Goal: Connect with others: Connect with others

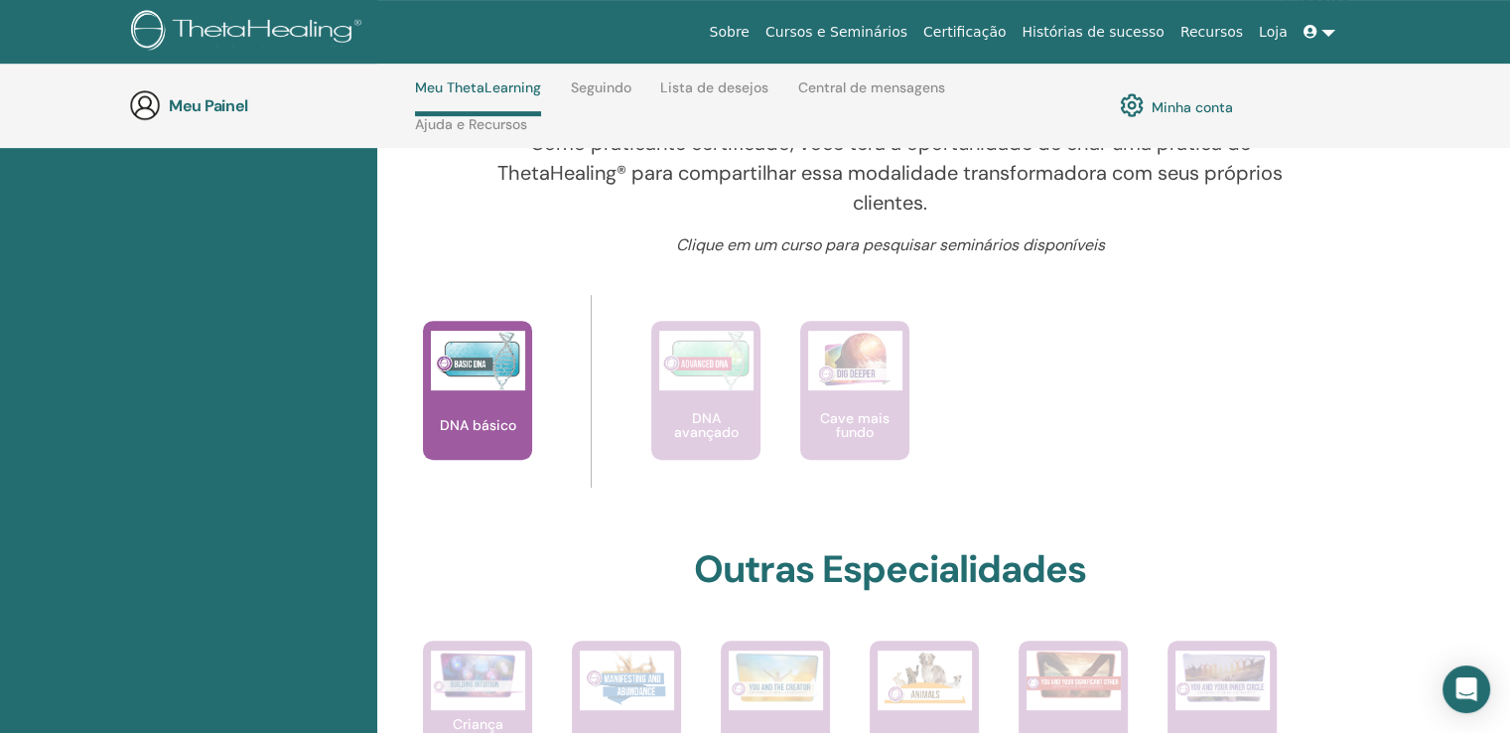
scroll to position [719, 0]
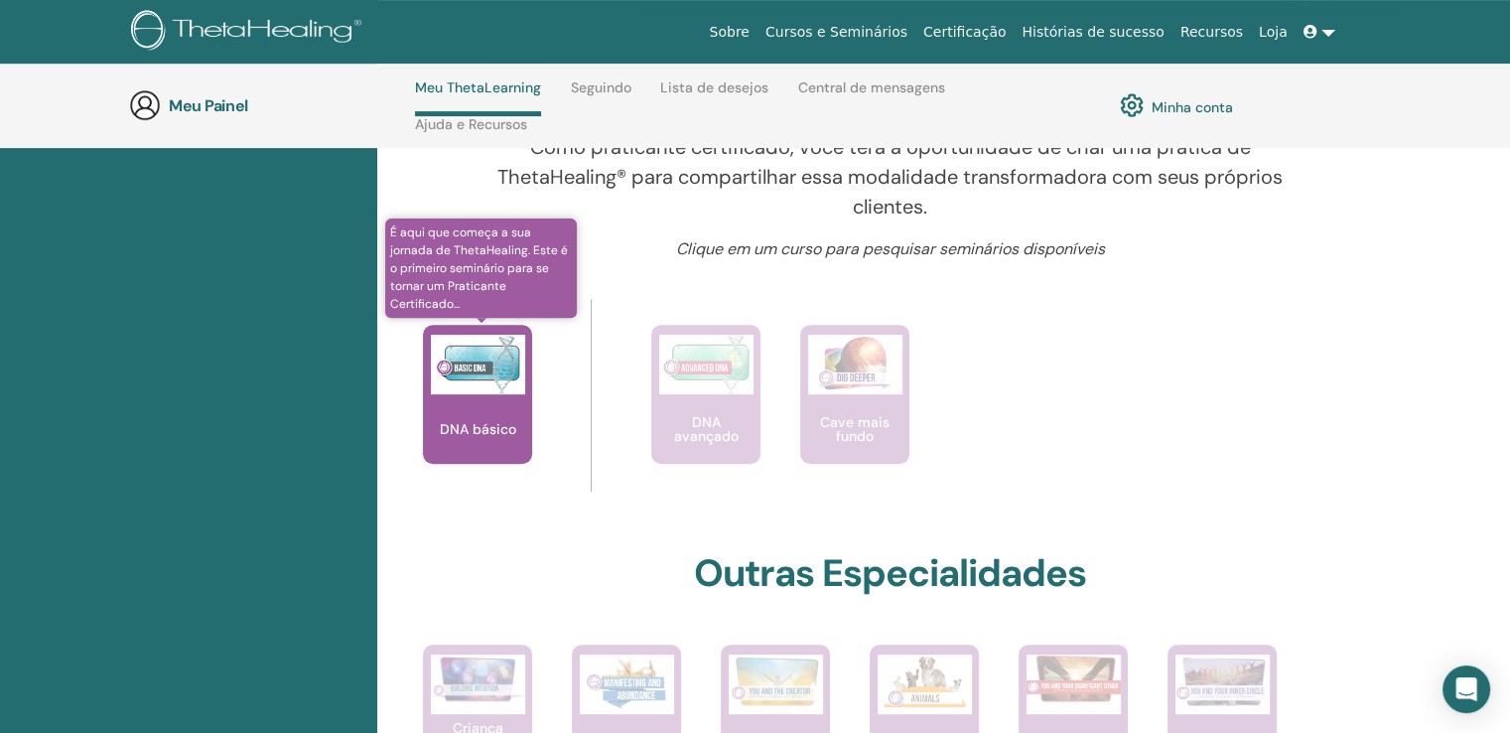
click at [457, 414] on div "DNA básico" at bounding box center [477, 394] width 109 height 139
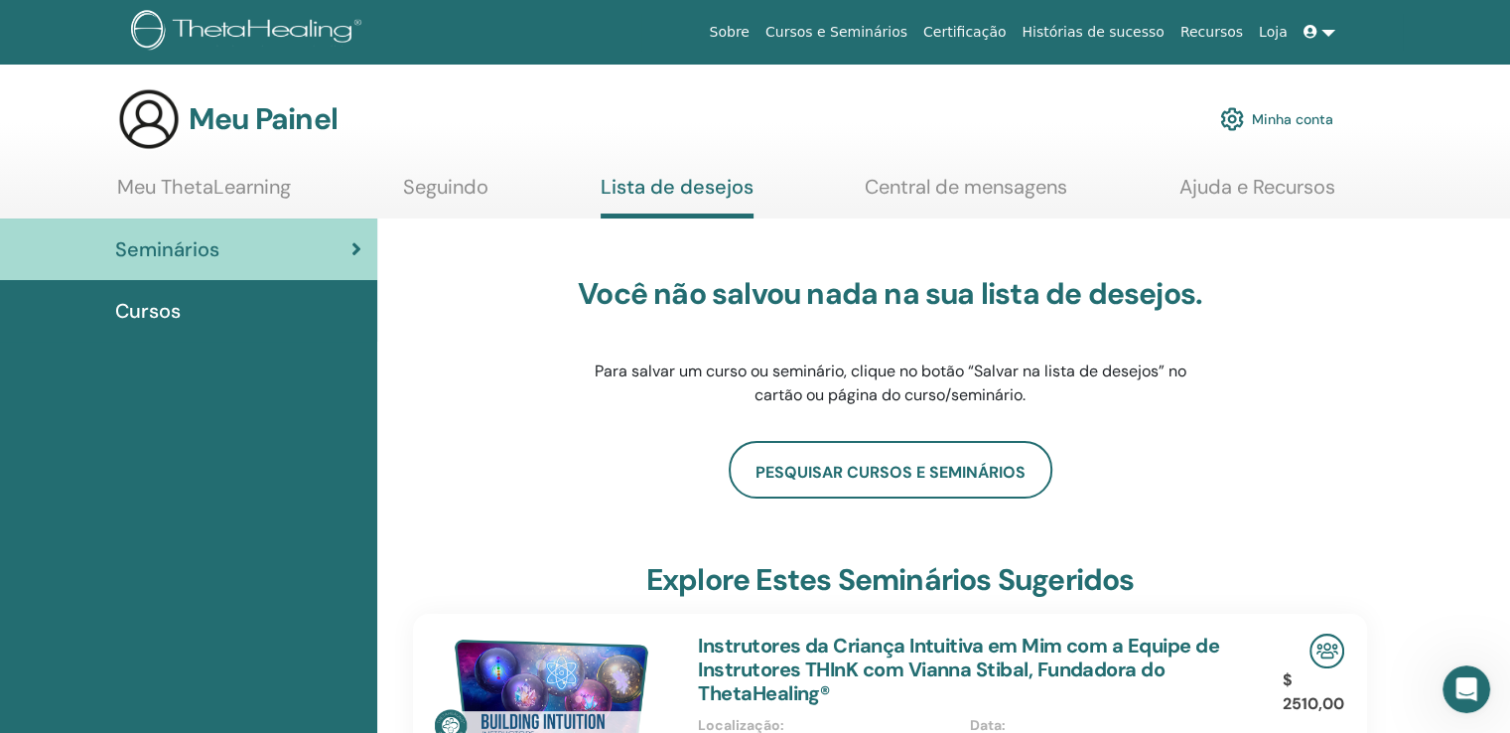
click at [467, 188] on font "Seguindo" at bounding box center [445, 187] width 85 height 26
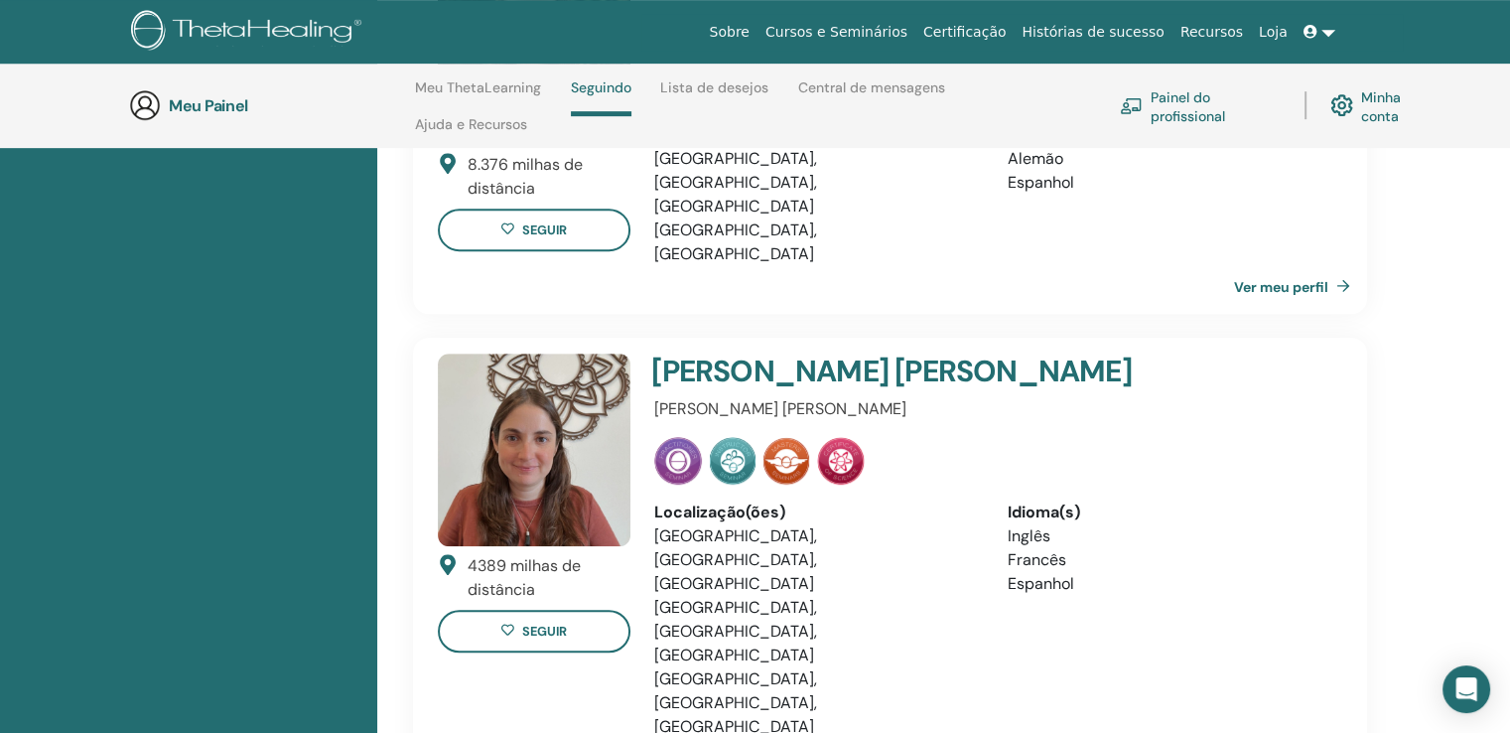
scroll to position [997, 0]
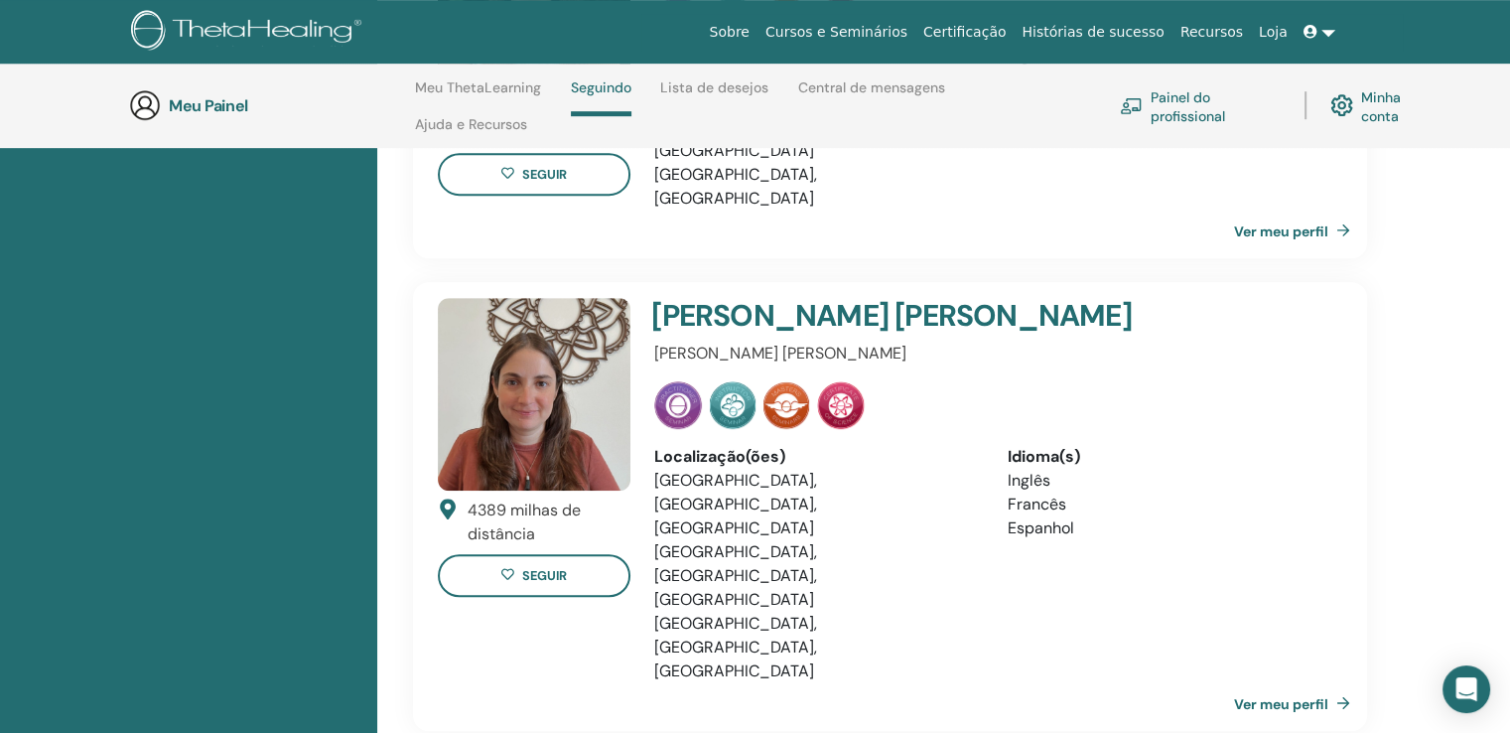
drag, startPoint x: 1134, startPoint y: 207, endPoint x: 874, endPoint y: 267, distance: 267.1
click at [1108, 152] on div "8.376 milhas de distância seguir [PERSON_NAME] Localização(ões) [GEOGRAPHIC_DAT…" at bounding box center [890, 494] width 954 height 1227
click at [1390, 335] on div "5233 milhas de distância deixar de seguir [PERSON_NAME] [PERSON_NAME] Localizaç…" at bounding box center [890, 231] width 1002 height 1850
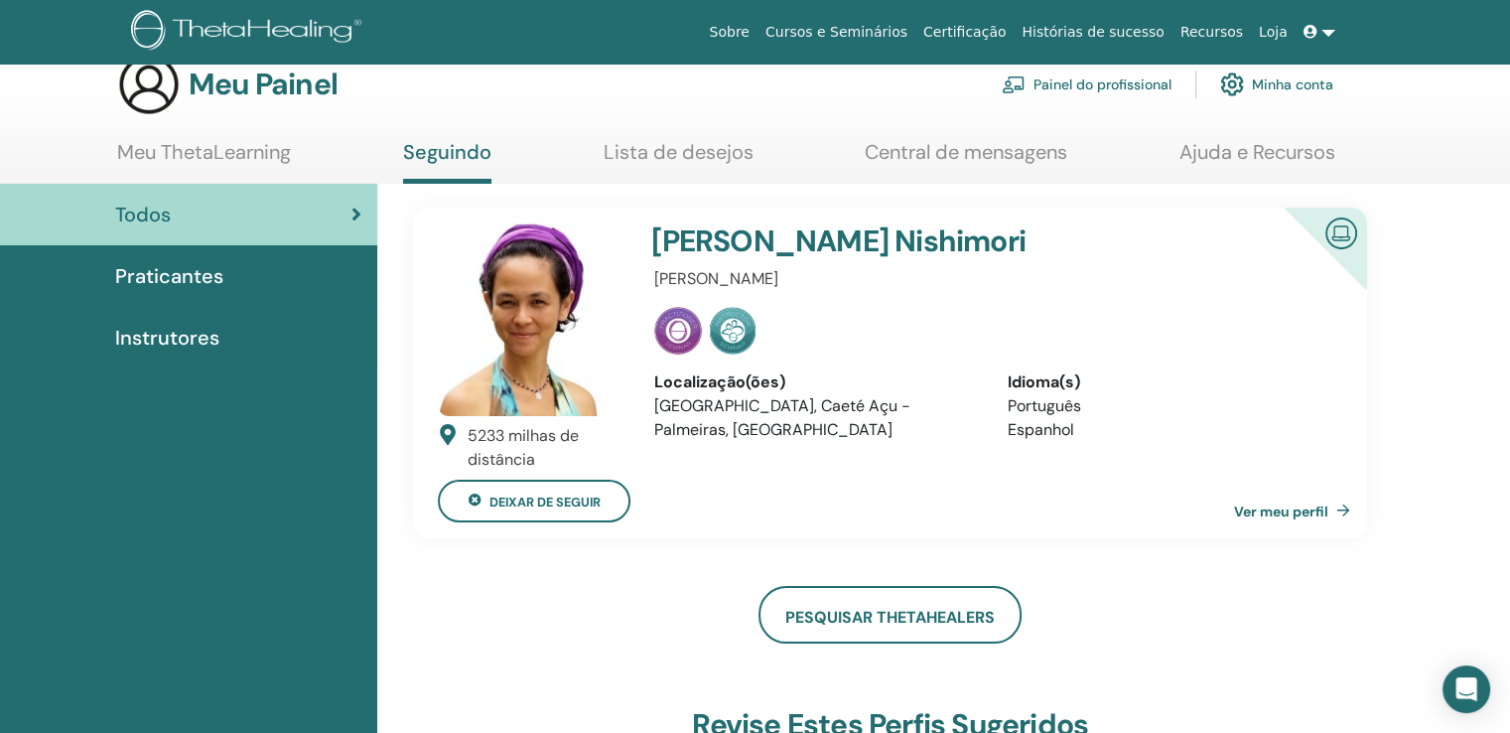
scroll to position [0, 0]
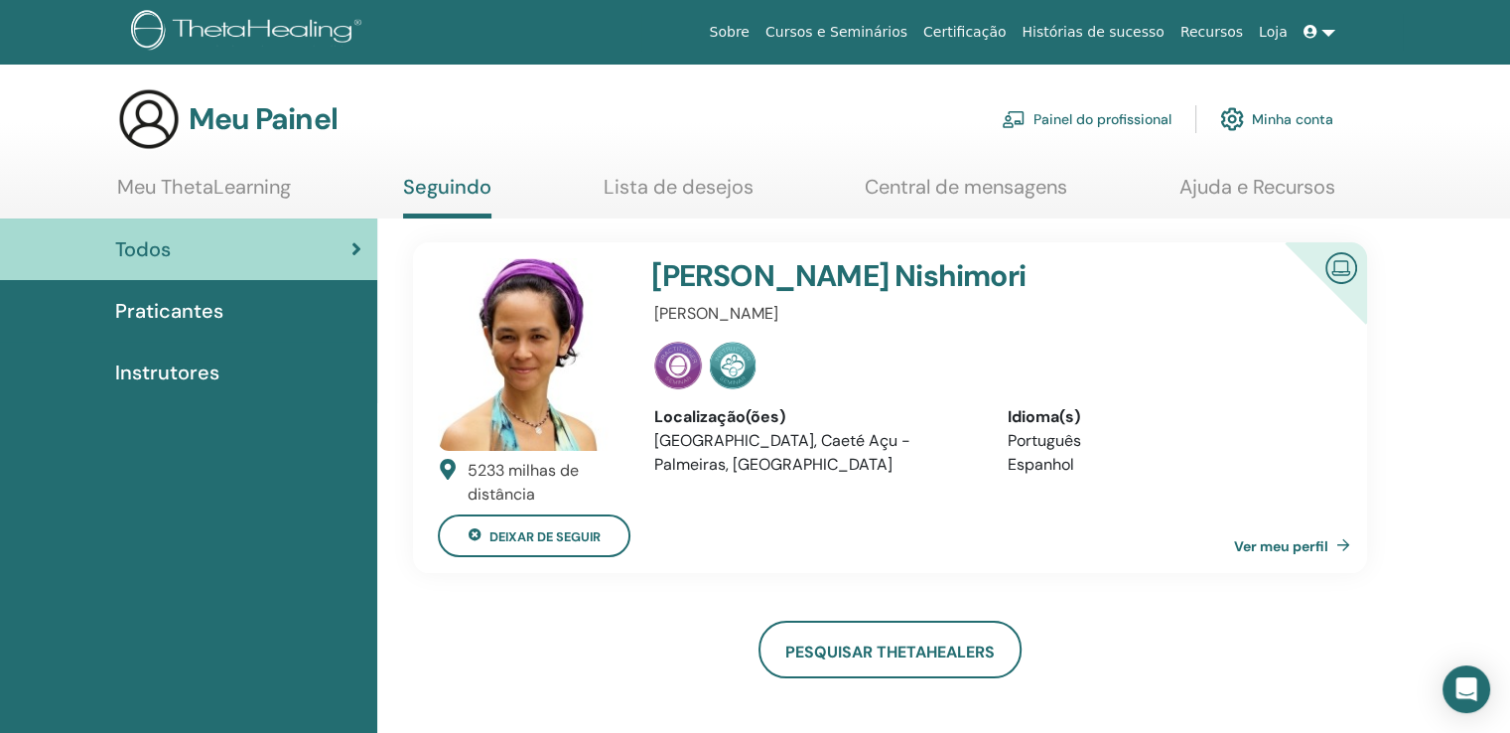
click at [584, 281] on img at bounding box center [534, 354] width 193 height 193
